Goal: Transaction & Acquisition: Subscribe to service/newsletter

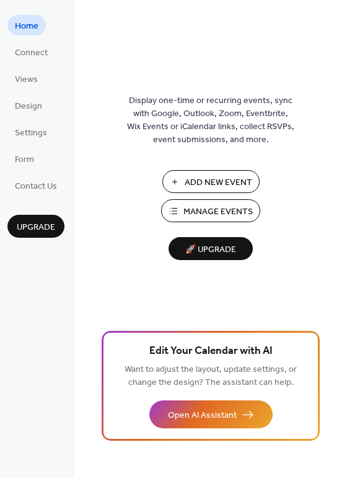
click at [203, 211] on span "Manage Events" at bounding box center [218, 211] width 69 height 13
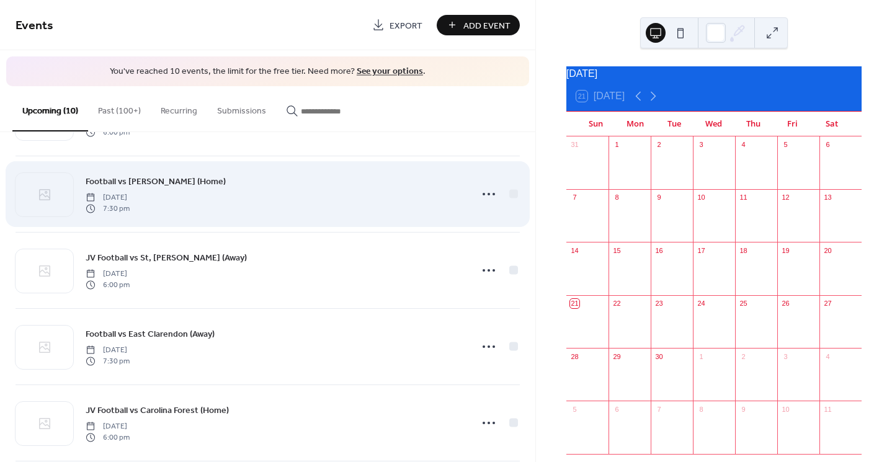
scroll to position [434, 0]
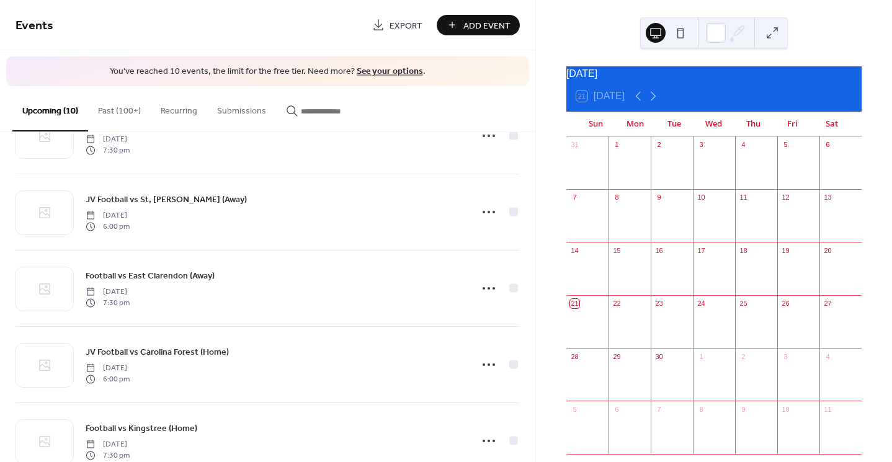
click at [375, 71] on link "See your options" at bounding box center [390, 71] width 66 height 17
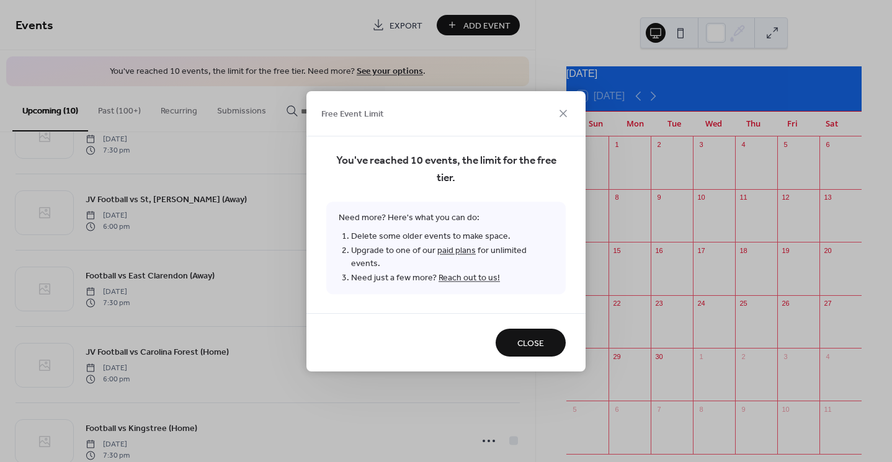
click at [456, 258] on link "paid plans" at bounding box center [456, 250] width 38 height 17
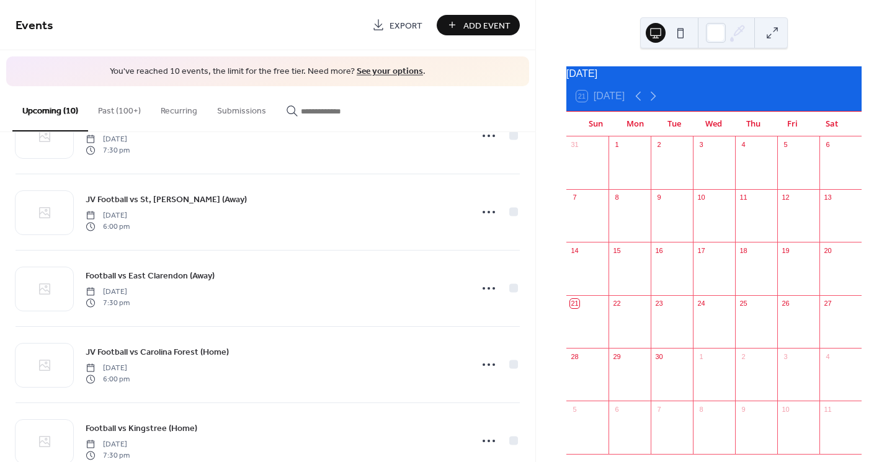
click at [670, 173] on div at bounding box center [672, 169] width 42 height 32
